Goal: Information Seeking & Learning: Learn about a topic

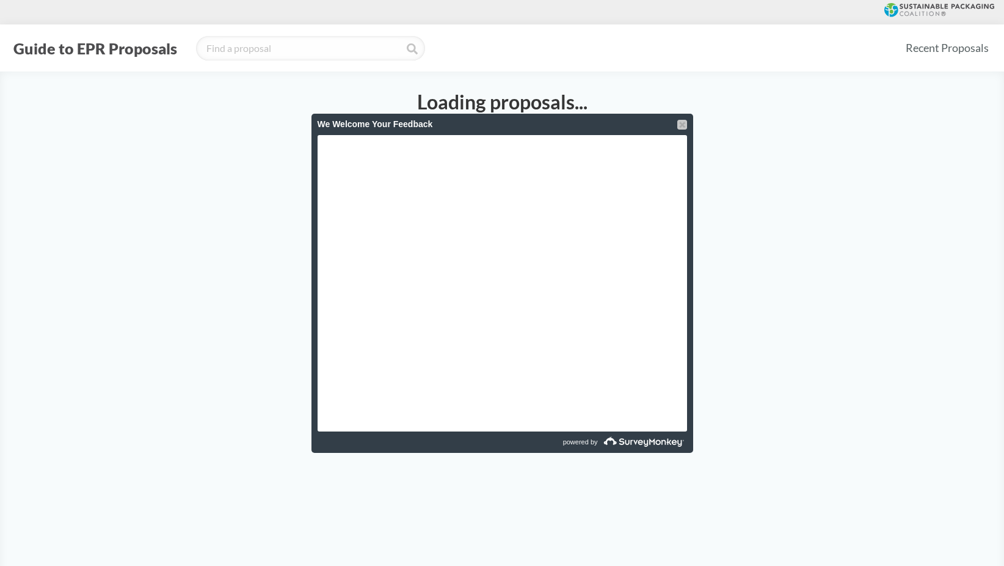
click at [679, 123] on div at bounding box center [683, 125] width 10 height 10
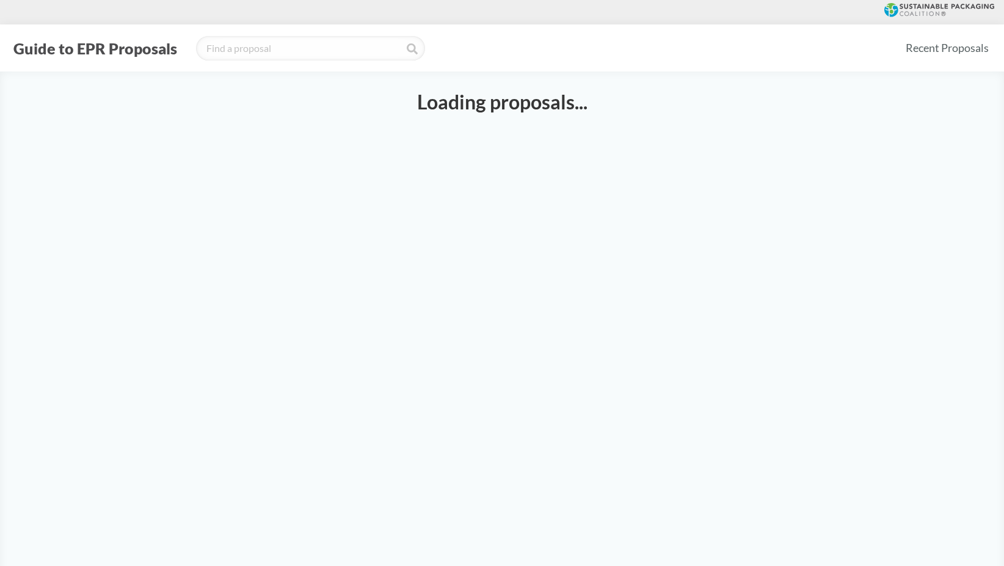
click at [791, 398] on main "Loading proposals..." at bounding box center [502, 354] width 1004 height 566
click at [279, 49] on input "search" at bounding box center [310, 48] width 229 height 24
click at [279, 49] on input "uk" at bounding box center [310, 48] width 229 height 24
type input "uk"
click at [408, 49] on icon at bounding box center [412, 48] width 11 height 11
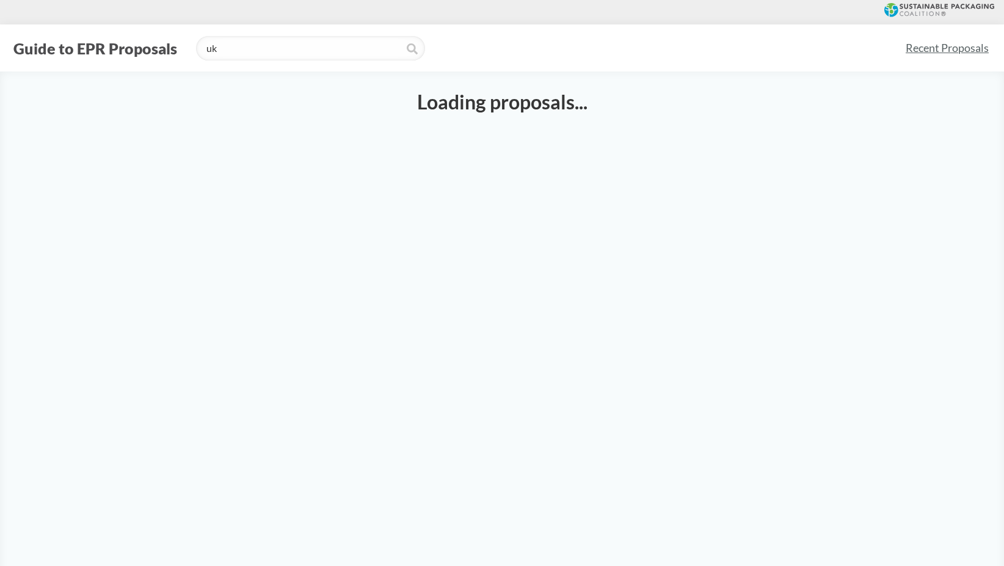
click at [956, 46] on link "Recent Proposals" at bounding box center [948, 47] width 94 height 27
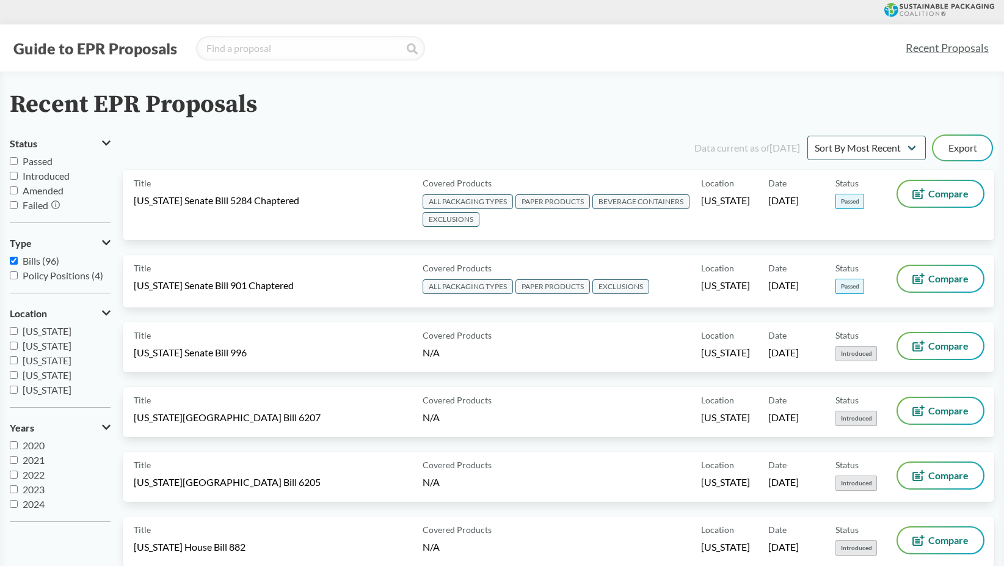
scroll to position [183, 0]
